Goal: Information Seeking & Learning: Understand process/instructions

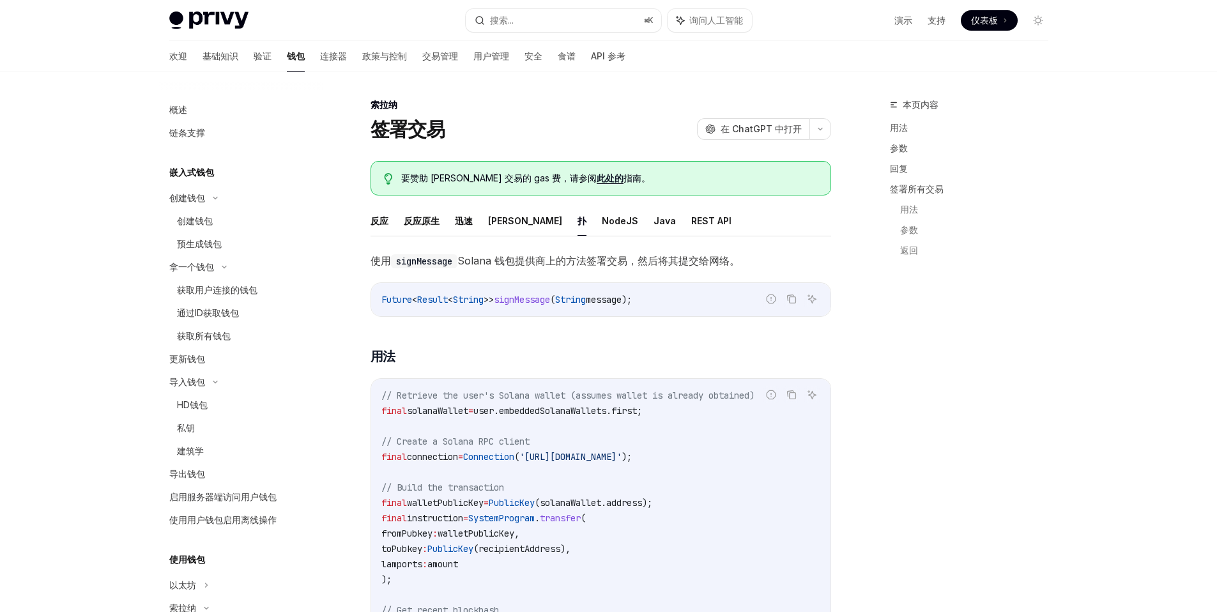
scroll to position [192, 0]
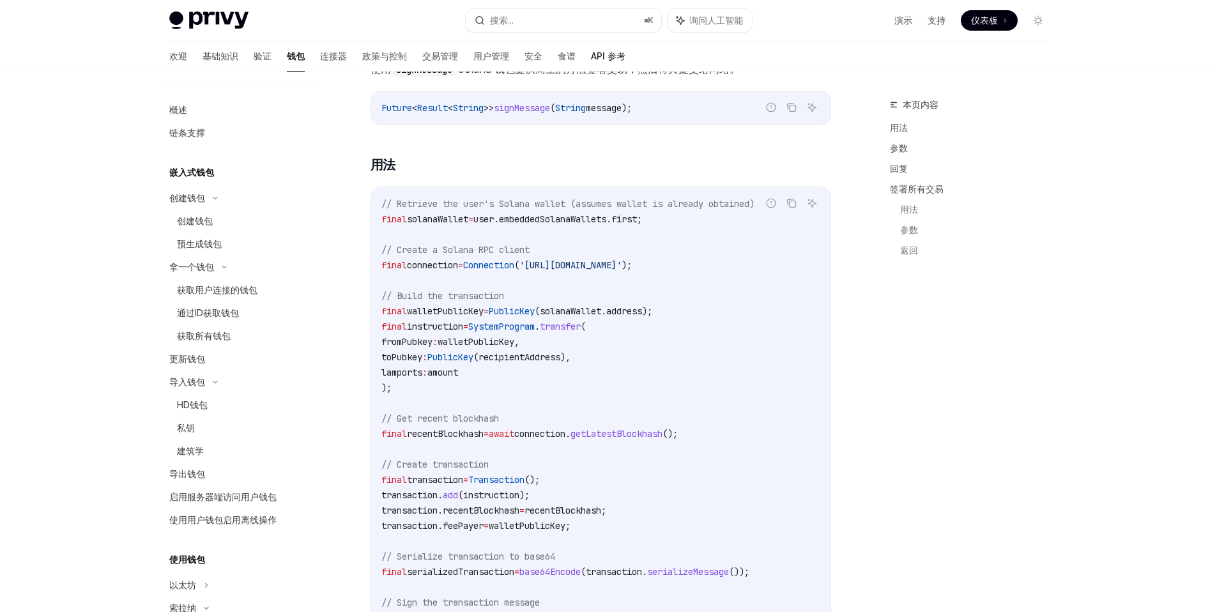
click at [591, 61] on font "API 参考" at bounding box center [608, 55] width 34 height 11
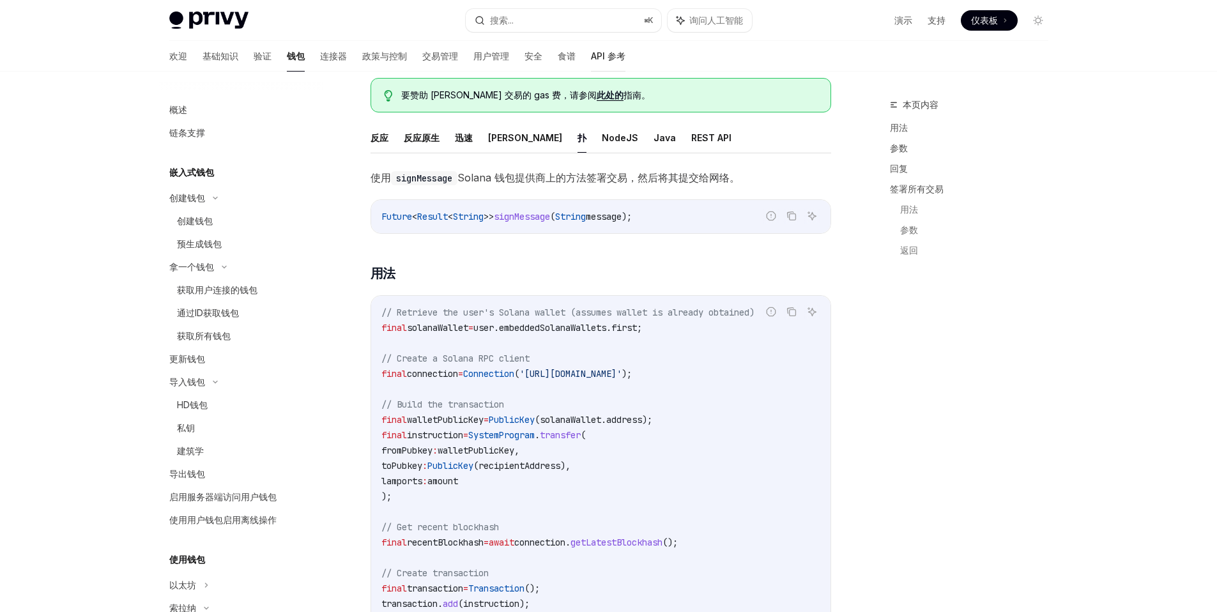
scroll to position [19, 0]
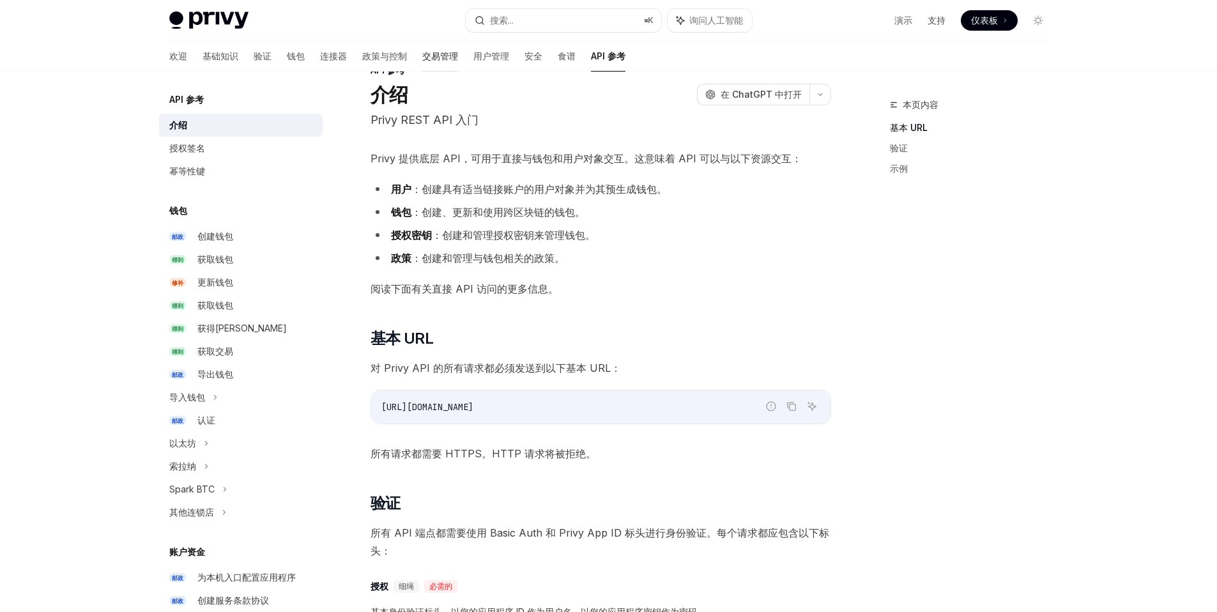
click at [422, 56] on font "交易管理" at bounding box center [440, 55] width 36 height 11
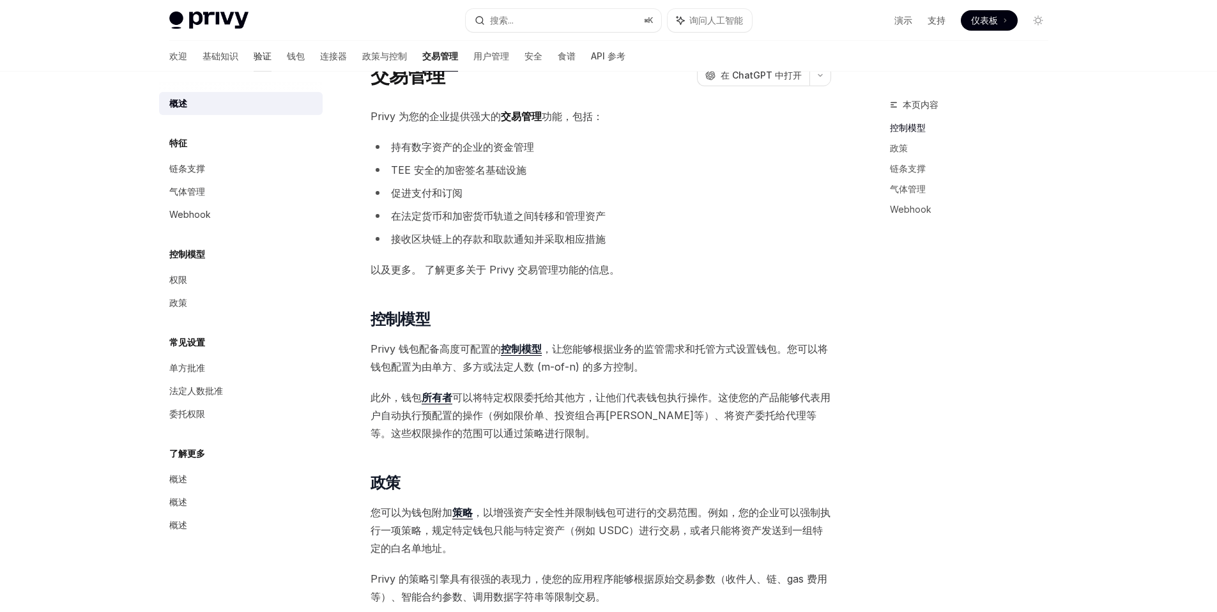
click at [254, 54] on font "验证" at bounding box center [263, 55] width 18 height 11
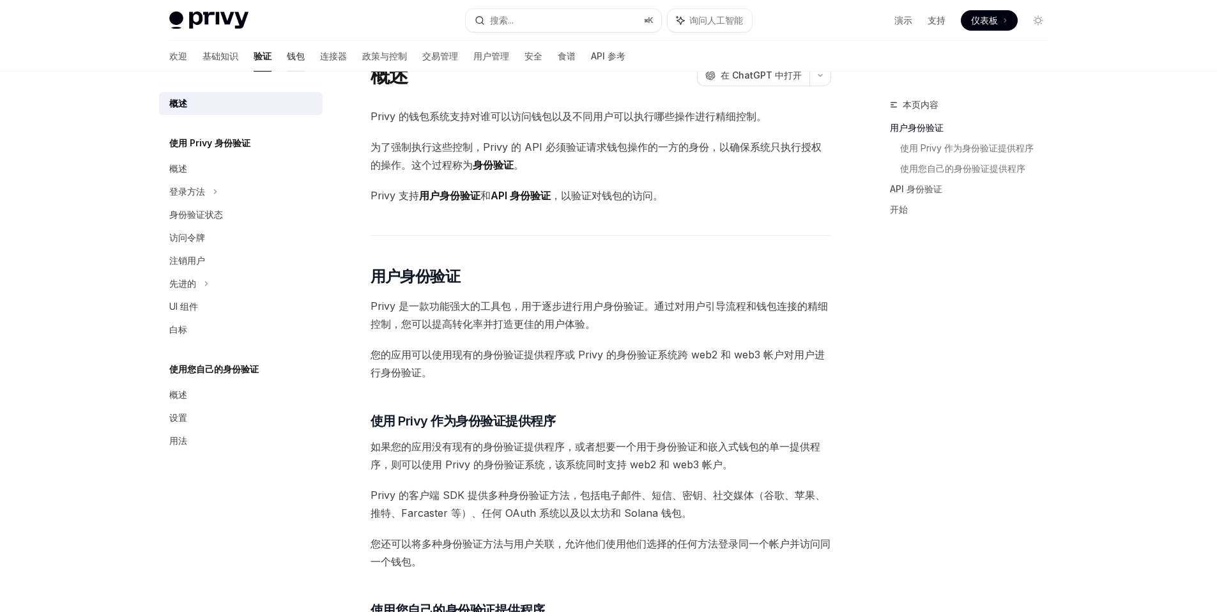
click at [320, 56] on font "连接器" at bounding box center [333, 55] width 27 height 11
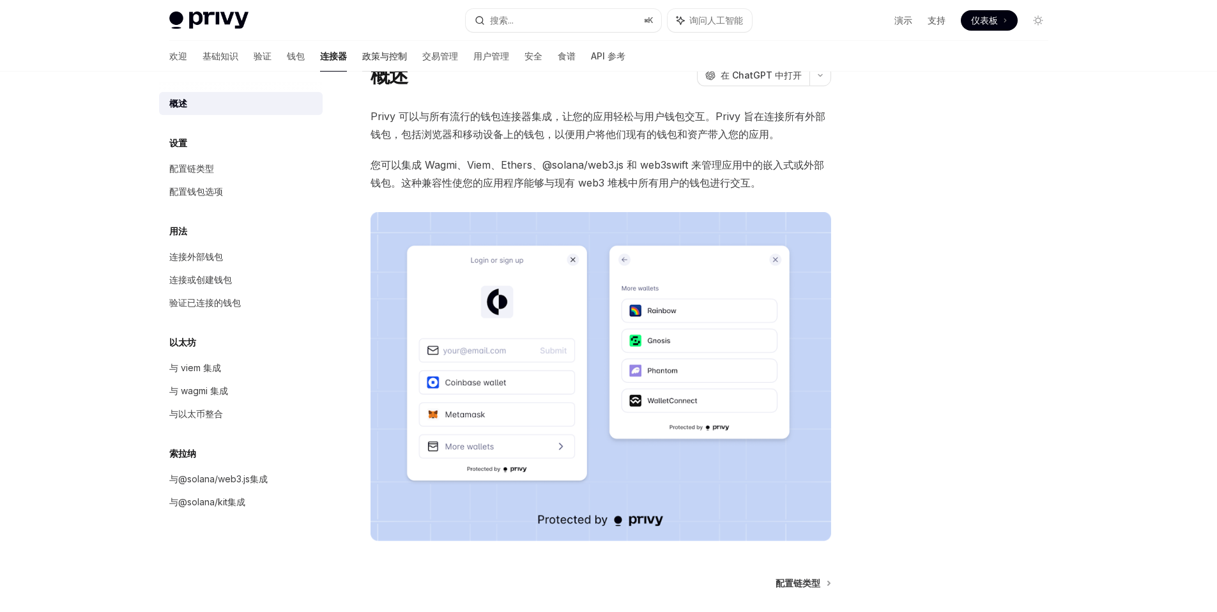
click at [362, 55] on font "政策与控制" at bounding box center [384, 55] width 45 height 11
click at [362, 59] on font "政策与控制" at bounding box center [384, 55] width 45 height 11
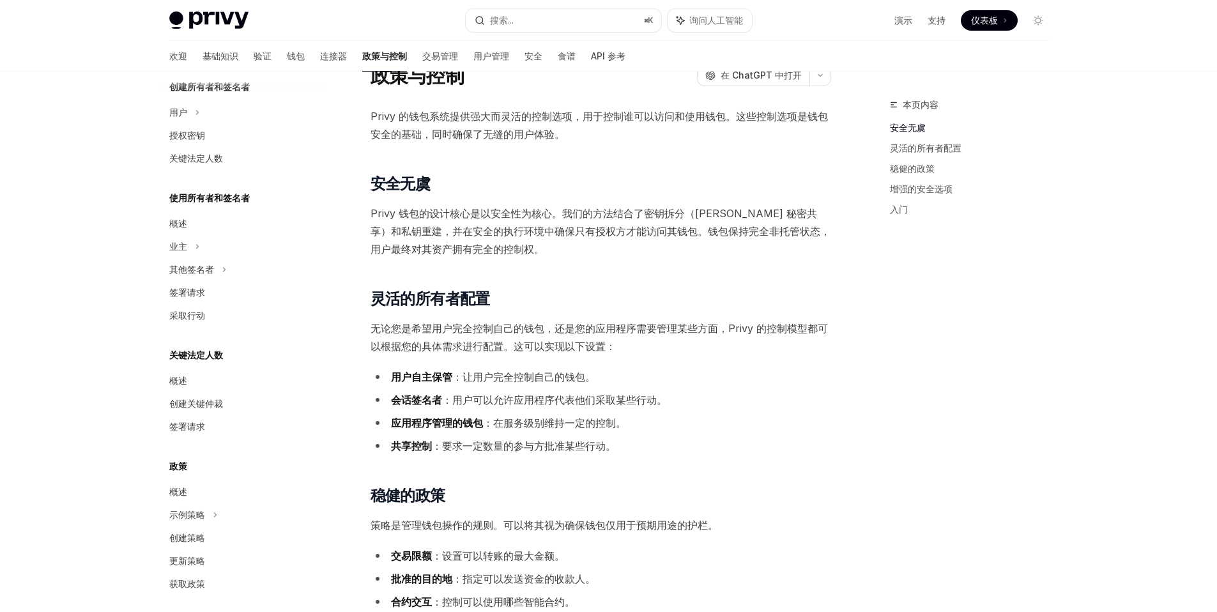
scroll to position [284, 0]
click at [213, 289] on div "签署请求" at bounding box center [242, 287] width 146 height 15
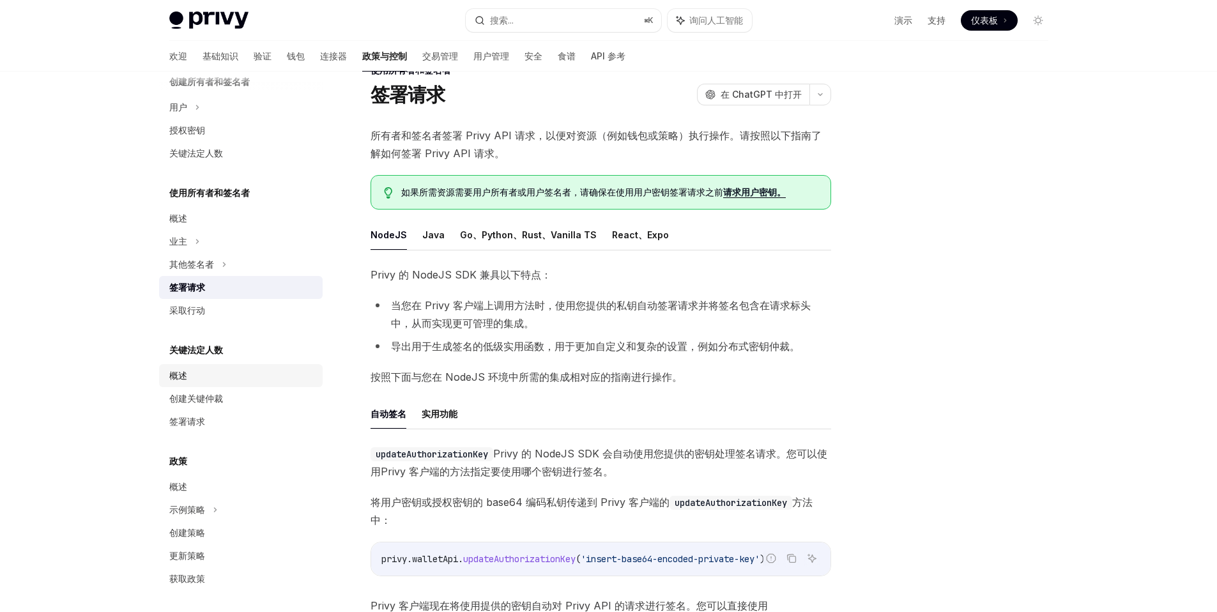
scroll to position [287, 0]
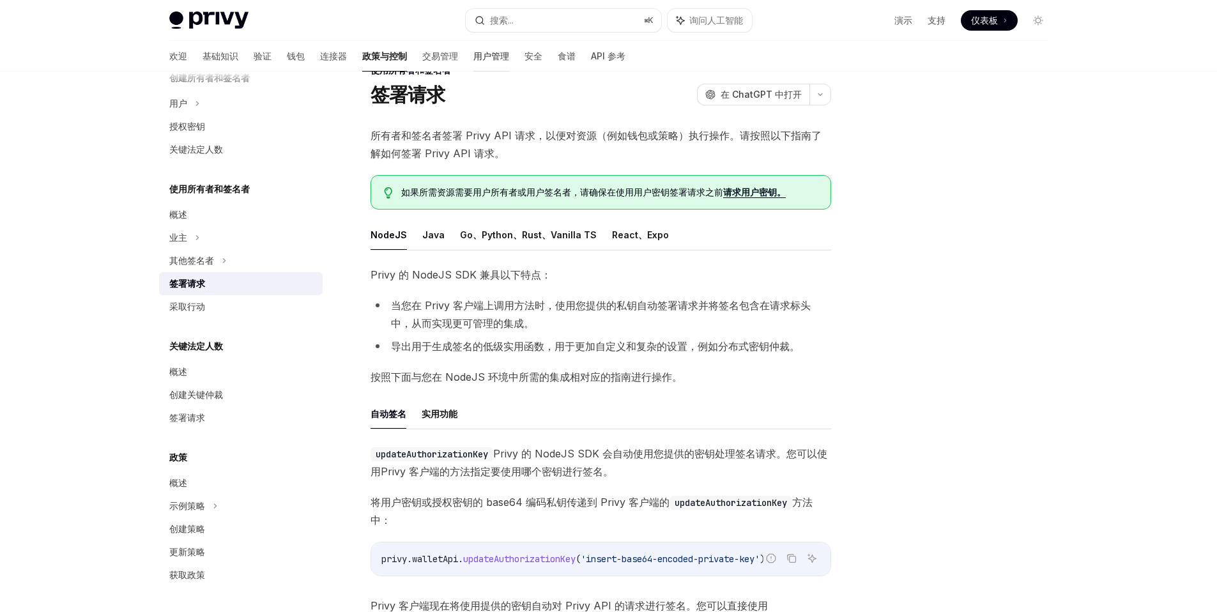
click at [473, 59] on font "用户管理" at bounding box center [491, 55] width 36 height 11
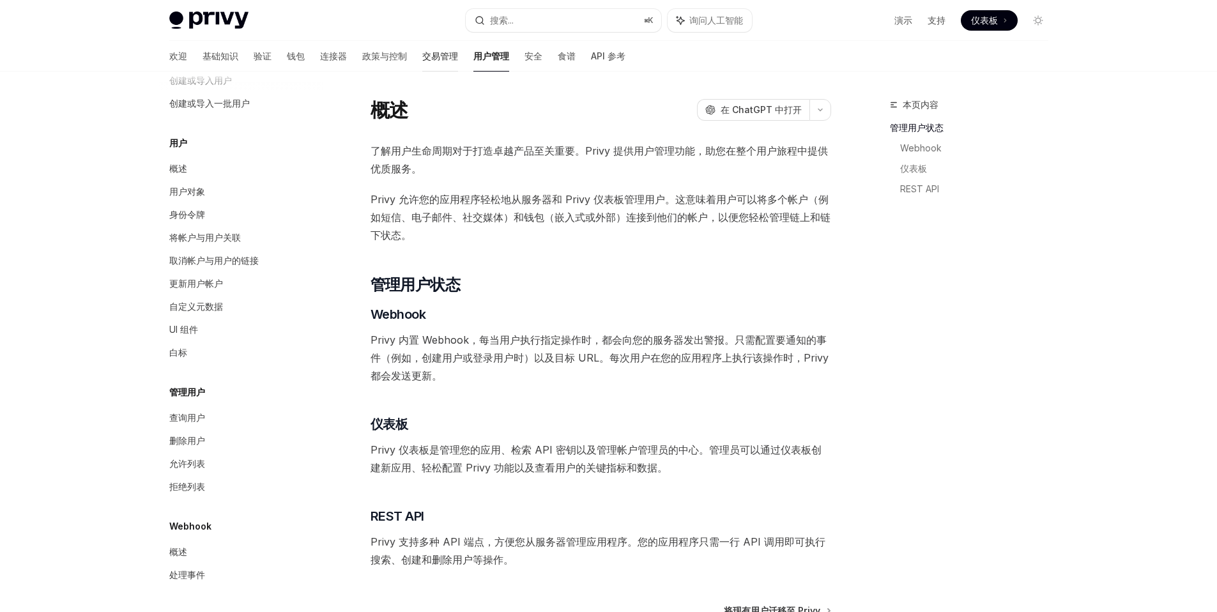
click at [422, 61] on font "交易管理" at bounding box center [440, 56] width 36 height 13
click at [558, 59] on font "食谱" at bounding box center [567, 55] width 18 height 11
click at [558, 62] on font "食谱" at bounding box center [567, 56] width 18 height 13
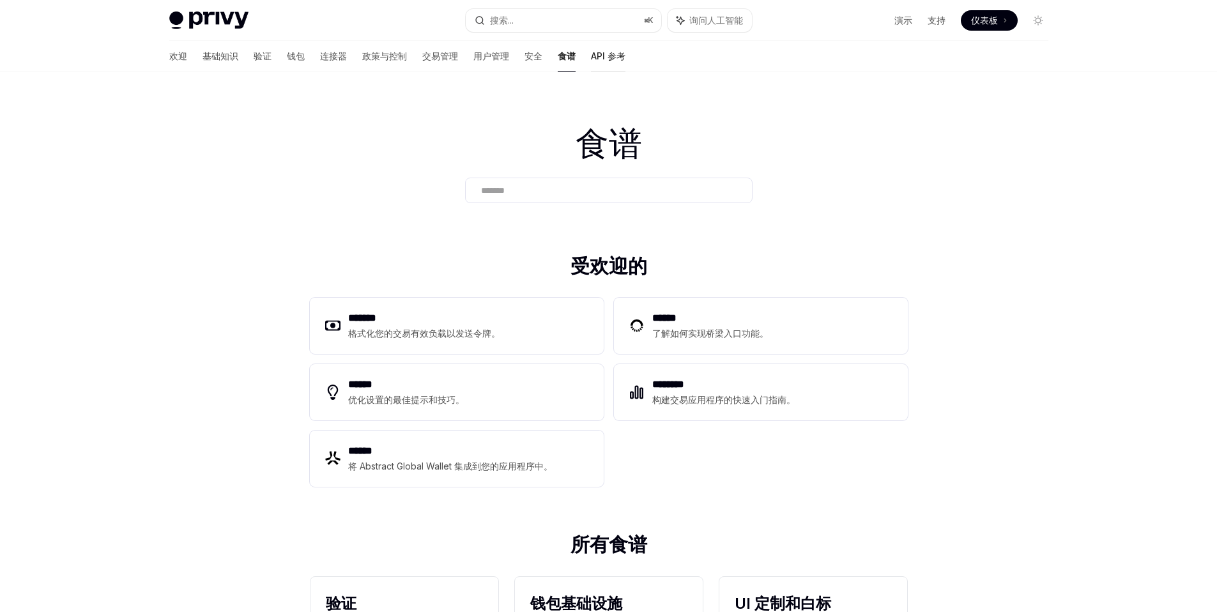
click at [591, 59] on font "API 参考" at bounding box center [608, 55] width 34 height 11
click at [591, 64] on link "API 参考" at bounding box center [608, 56] width 34 height 31
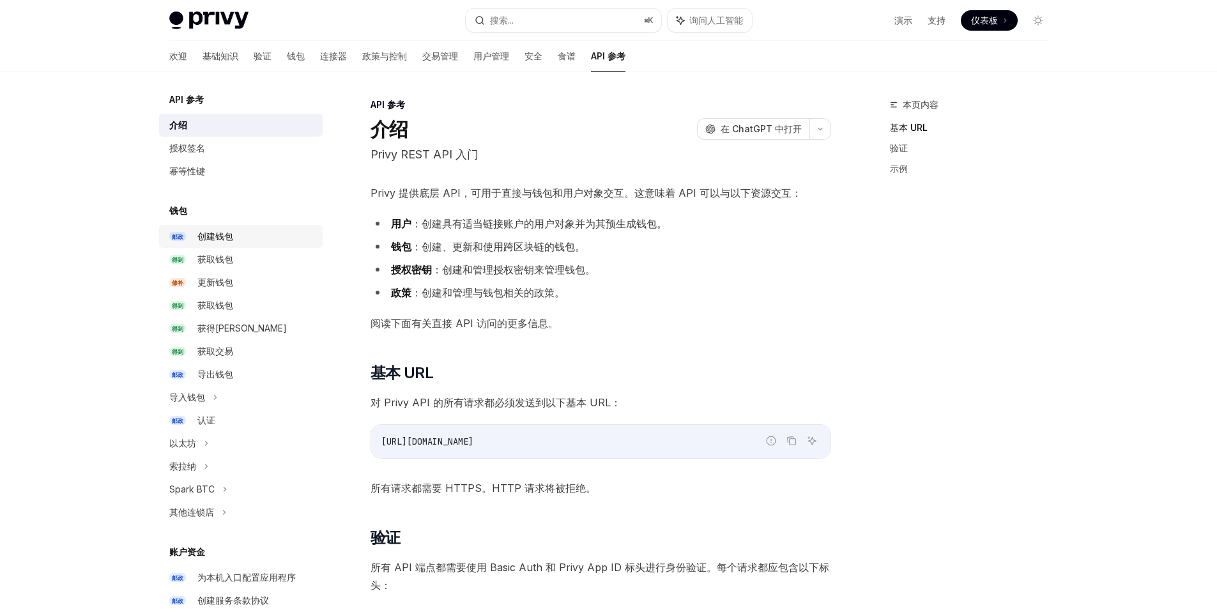
click at [256, 238] on div "创建钱包" at bounding box center [256, 236] width 118 height 15
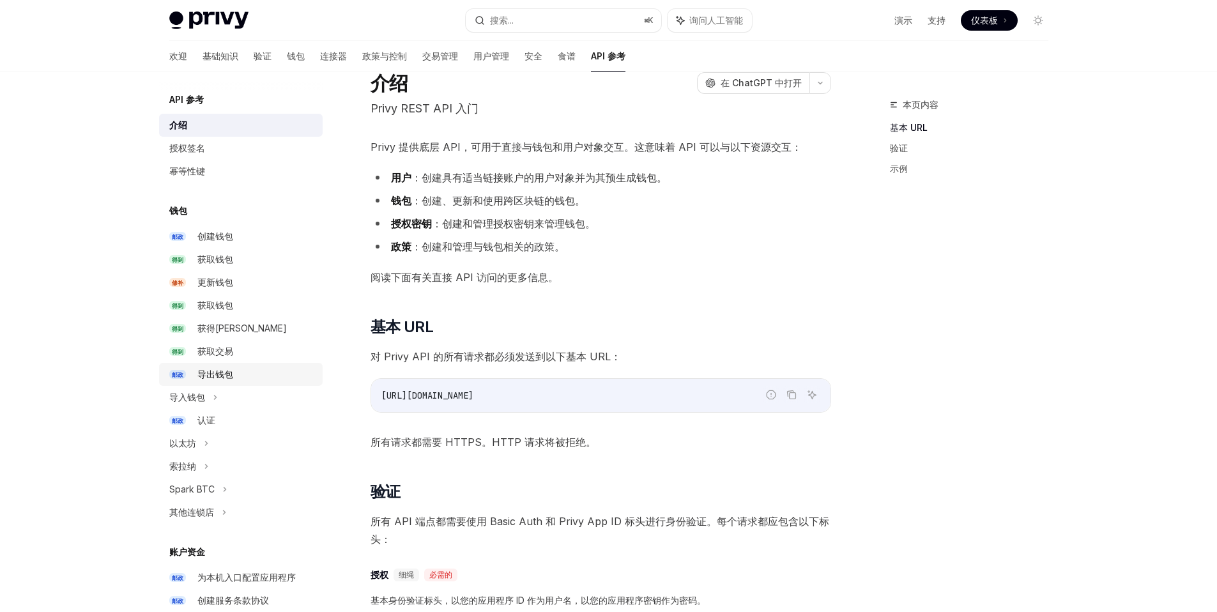
scroll to position [49, 0]
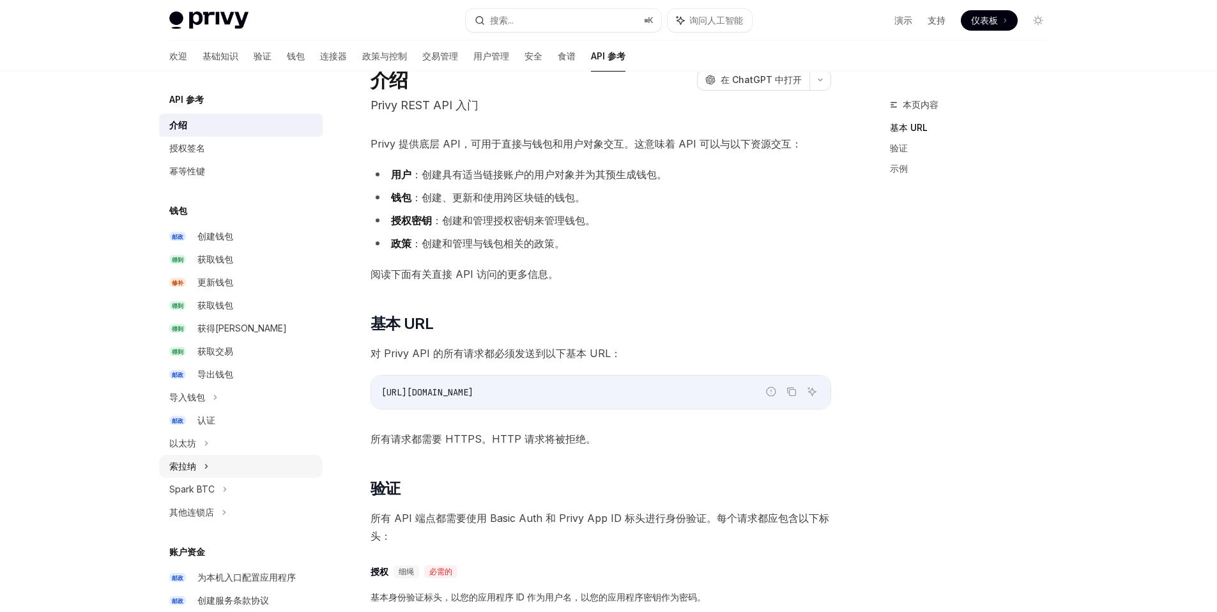
click at [201, 462] on div "索拉纳" at bounding box center [241, 466] width 164 height 23
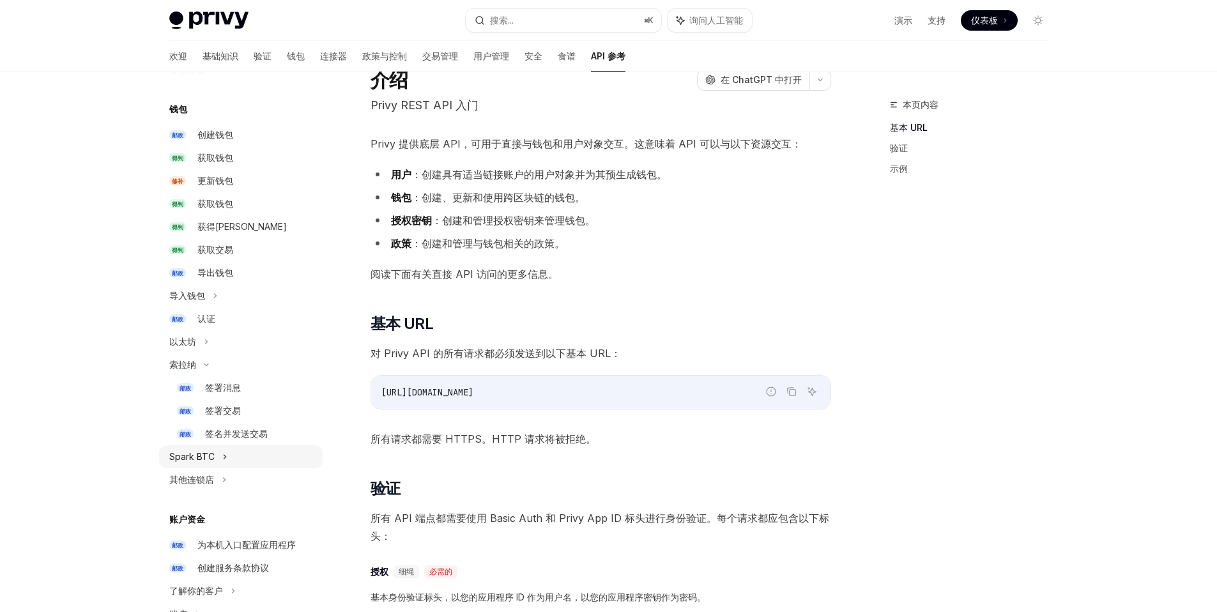
scroll to position [102, 0]
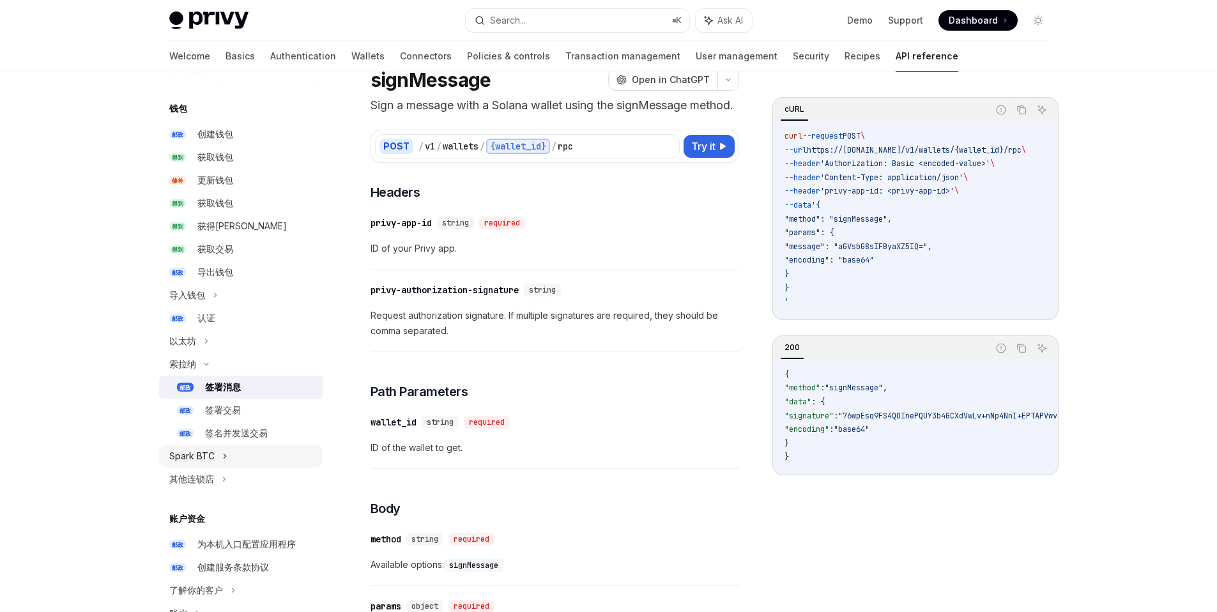
click at [233, 462] on div "Spark BTC" at bounding box center [241, 456] width 164 height 23
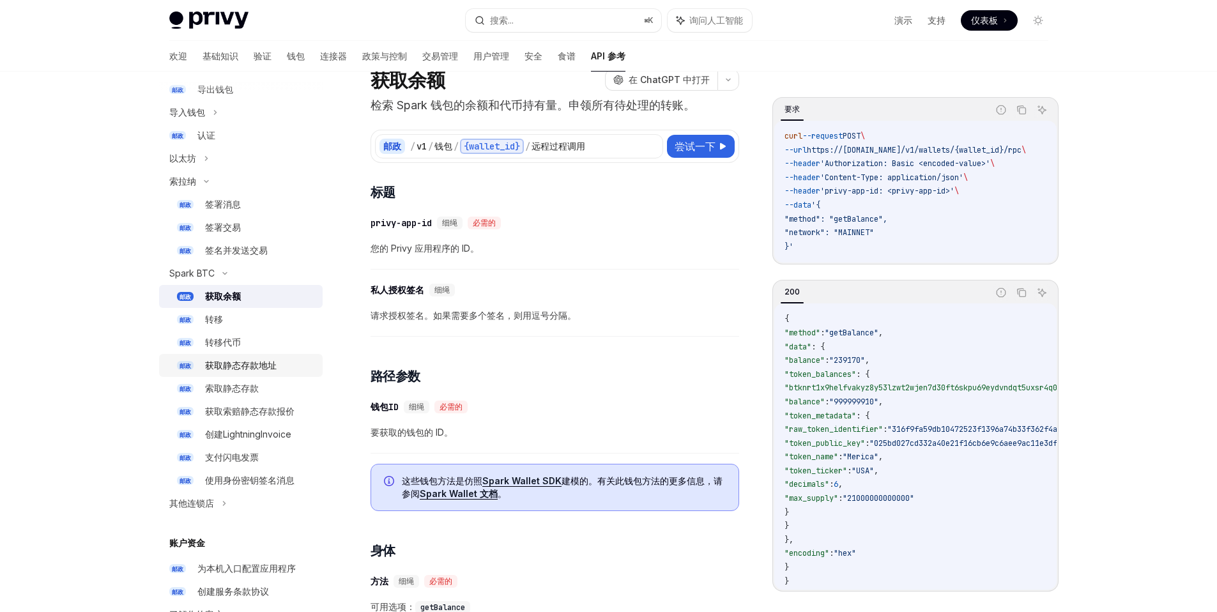
scroll to position [296, 0]
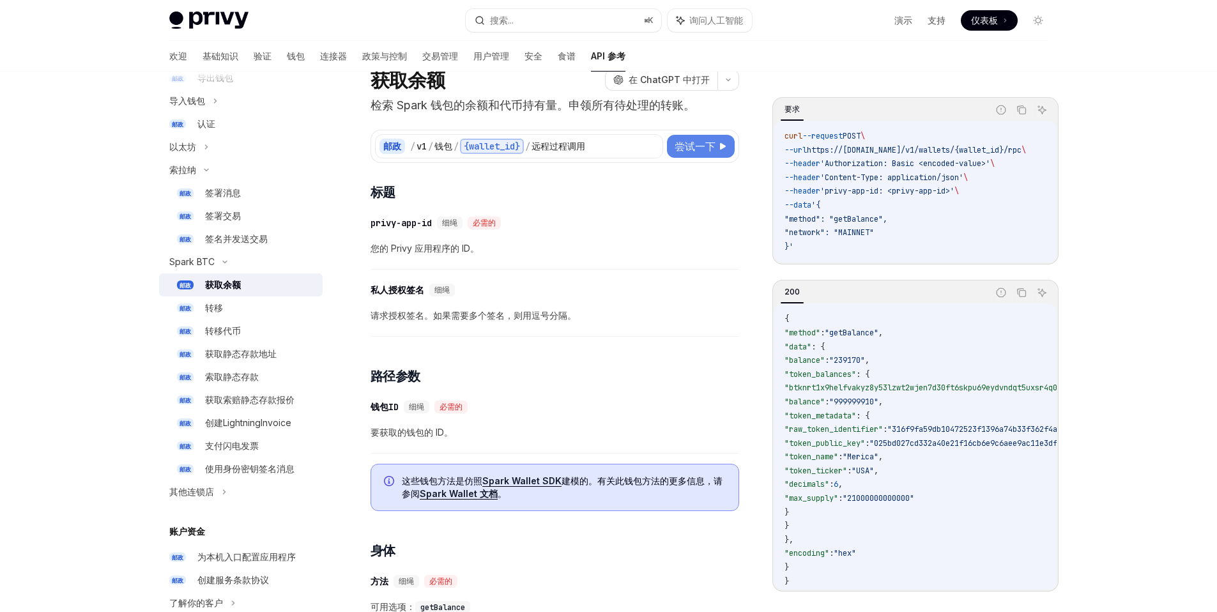
click at [710, 147] on font "尝试一下" at bounding box center [695, 146] width 41 height 13
type textarea "*"
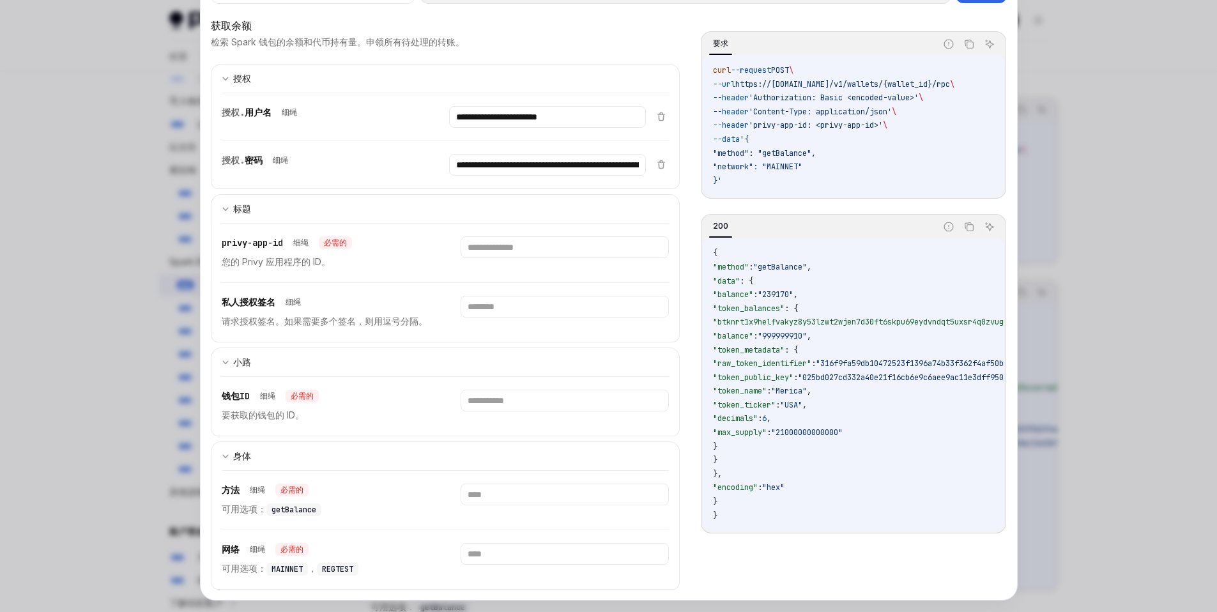
scroll to position [64, 0]
click at [554, 558] on input "text" at bounding box center [565, 553] width 208 height 22
click at [527, 510] on div at bounding box center [565, 499] width 208 height 33
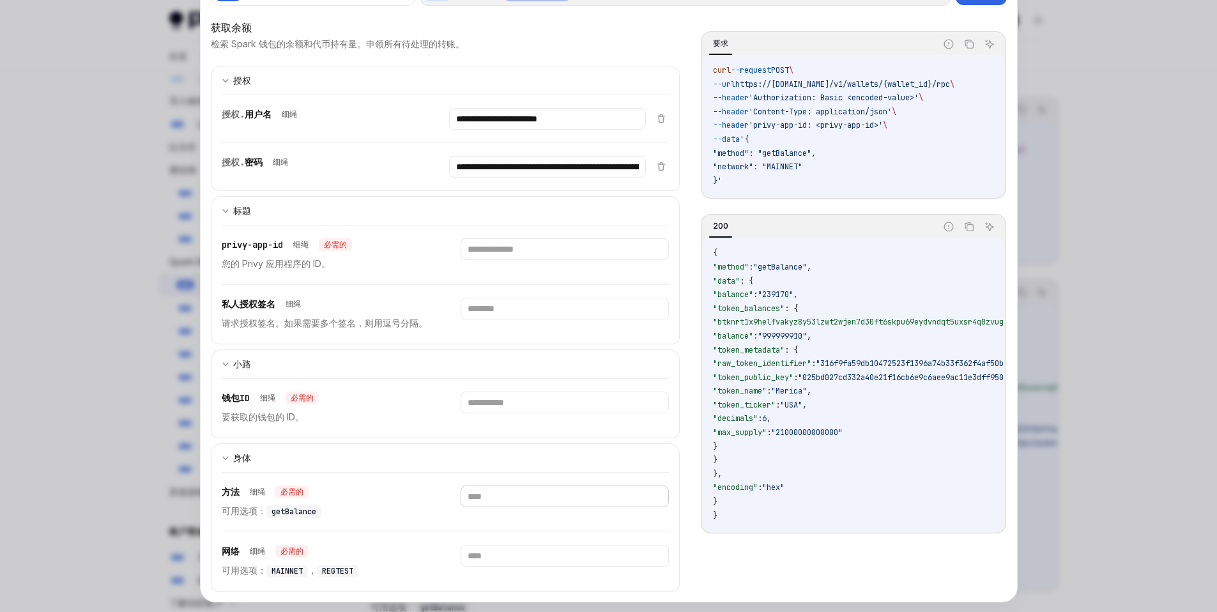
click at [526, 499] on input "text" at bounding box center [565, 496] width 208 height 22
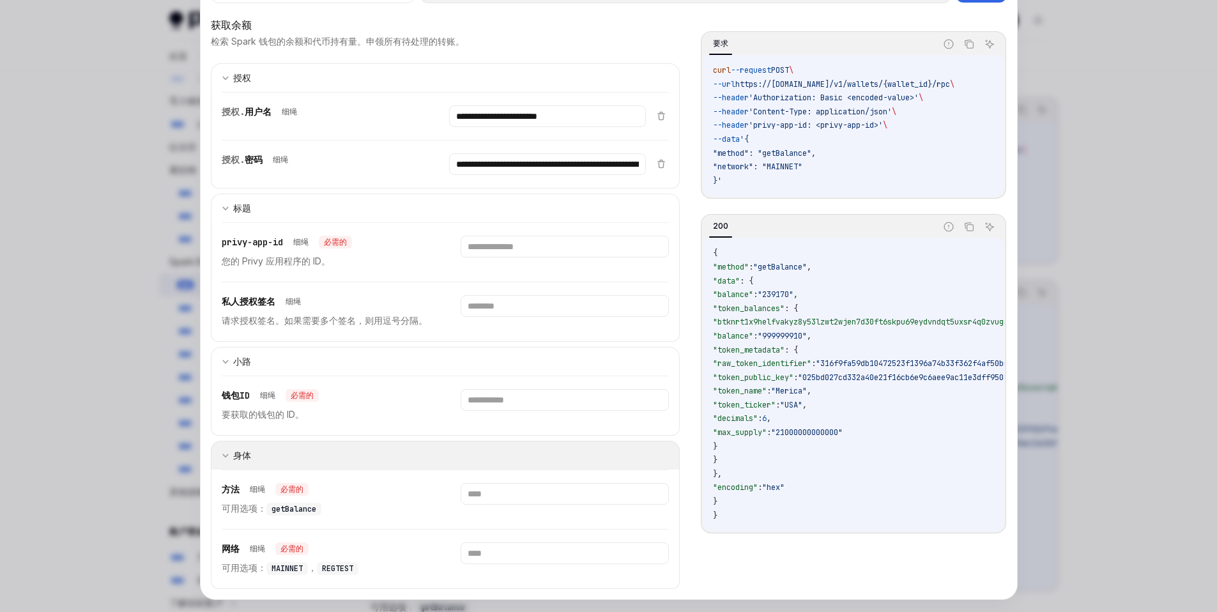
click at [507, 464] on button "身体" at bounding box center [445, 455] width 469 height 29
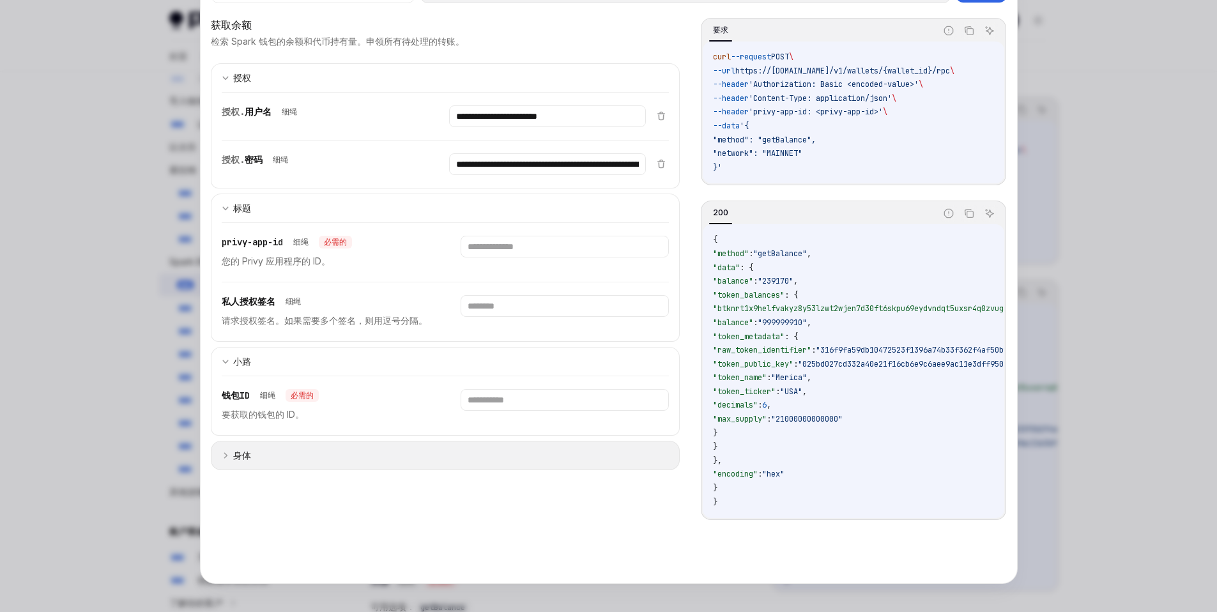
click at [362, 459] on button "身体" at bounding box center [445, 455] width 469 height 29
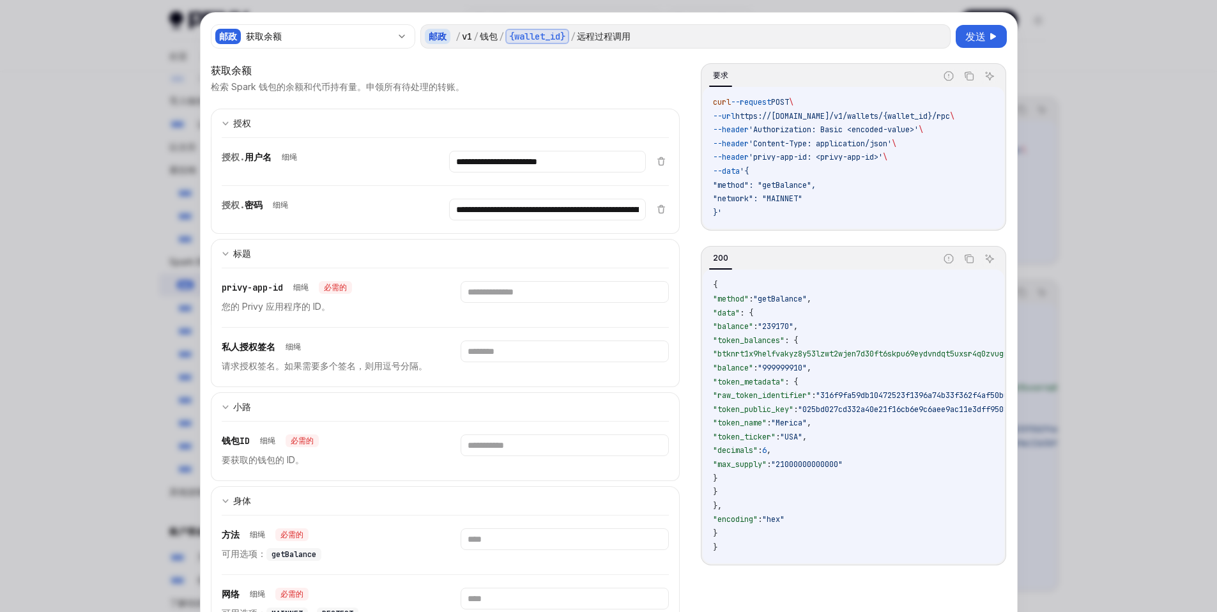
scroll to position [20, 0]
